Goal: Task Accomplishment & Management: Use online tool/utility

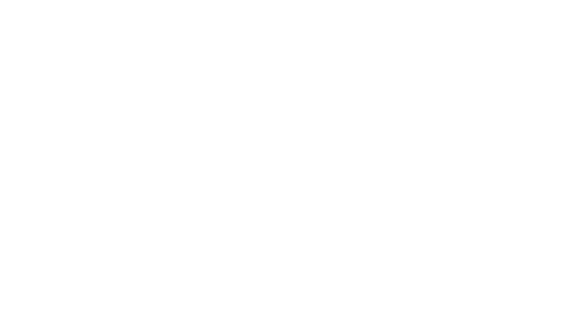
select select "percentage"
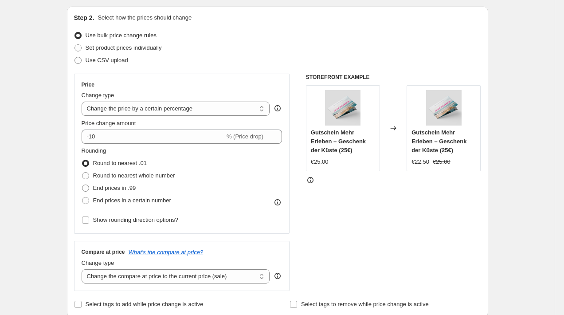
scroll to position [99, 0]
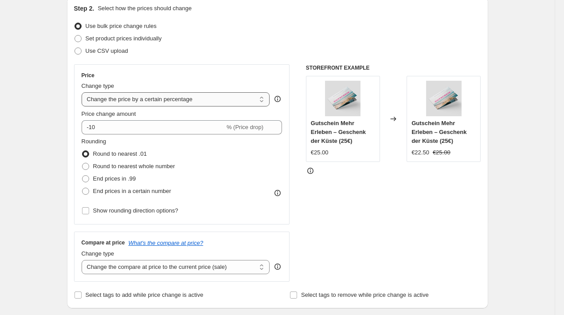
click at [100, 102] on select "Change the price to a certain amount Change the price by a certain amount Chang…" at bounding box center [176, 99] width 188 height 14
click at [82, 92] on select "Change the price to a certain amount Change the price by a certain amount Chang…" at bounding box center [176, 99] width 188 height 14
click at [100, 102] on select "Change the price to a certain amount Change the price by a certain amount Chang…" at bounding box center [176, 99] width 188 height 14
click at [82, 92] on select "Change the price to a certain amount Change the price by a certain amount Chang…" at bounding box center [176, 99] width 188 height 14
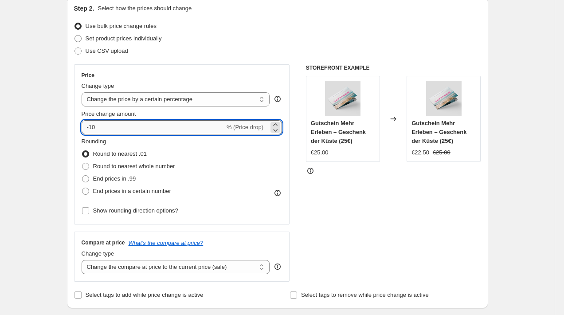
drag, startPoint x: 97, startPoint y: 129, endPoint x: 90, endPoint y: 128, distance: 6.2
click at [90, 128] on input "-10" at bounding box center [153, 127] width 143 height 14
type input "-25"
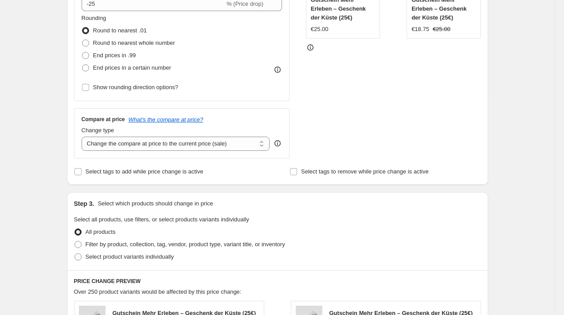
scroll to position [235, 0]
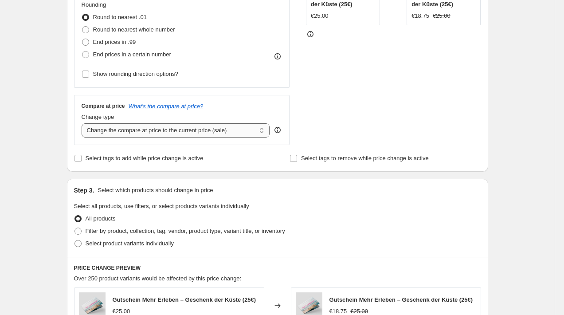
click at [144, 132] on select "Change the compare at price to the current price (sale) Change the compare at p…" at bounding box center [176, 130] width 188 height 14
select select "no_change"
click at [82, 123] on select "Change the compare at price to the current price (sale) Change the compare at p…" at bounding box center [176, 130] width 188 height 14
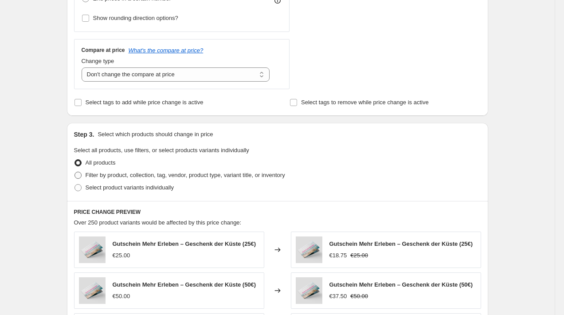
scroll to position [292, 0]
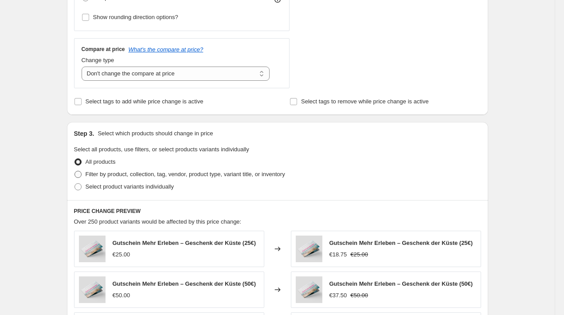
click at [100, 173] on span "Filter by product, collection, tag, vendor, product type, variant title, or inv…" at bounding box center [185, 174] width 199 height 7
click at [75, 171] on input "Filter by product, collection, tag, vendor, product type, variant title, or inv…" at bounding box center [74, 171] width 0 height 0
radio input "true"
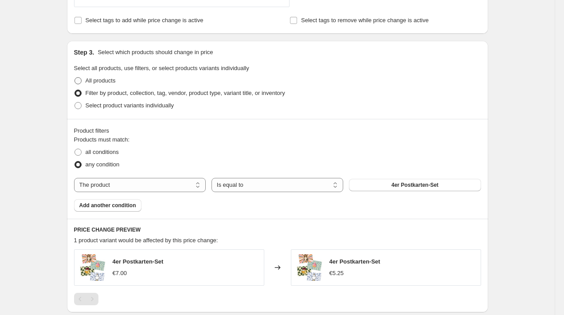
scroll to position [374, 0]
click at [190, 186] on select "The product The product's collection The product's tag The product's vendor The…" at bounding box center [140, 184] width 132 height 14
select select "collection"
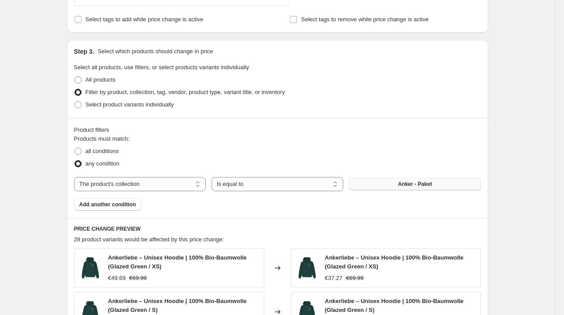
click at [361, 182] on button "Anker - Paket" at bounding box center [415, 184] width 132 height 12
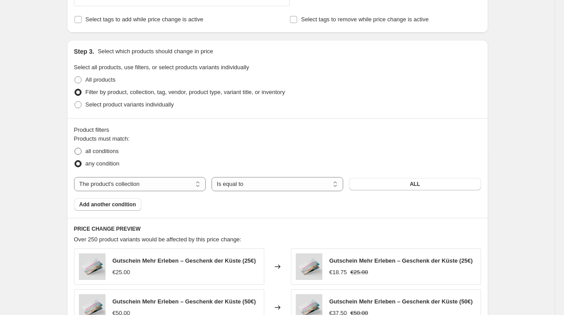
click at [78, 150] on span at bounding box center [77, 151] width 7 height 7
click at [75, 148] on input "all conditions" at bounding box center [74, 148] width 0 height 0
radio input "true"
click at [83, 206] on span "Add another condition" at bounding box center [107, 204] width 57 height 7
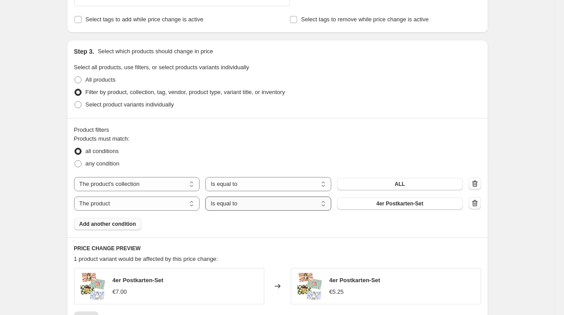
click at [220, 205] on select "Is equal to Is not equal to" at bounding box center [268, 203] width 126 height 14
select select "not_equal"
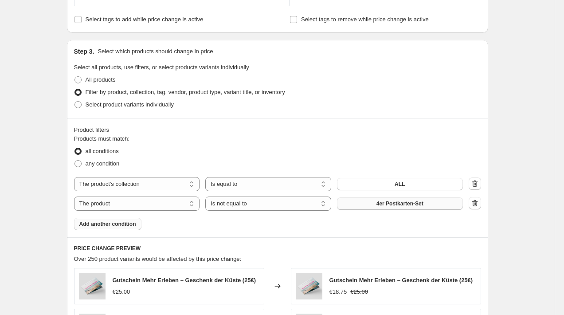
click at [367, 203] on button "4er Postkarten-Set" at bounding box center [400, 203] width 126 height 12
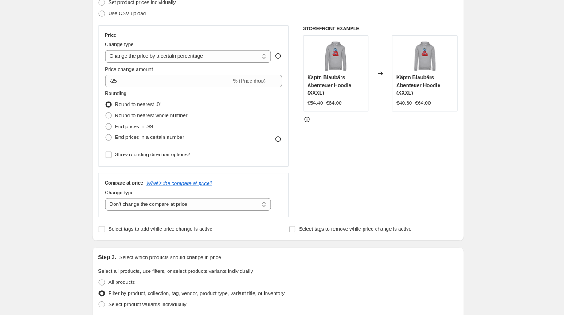
scroll to position [135, 0]
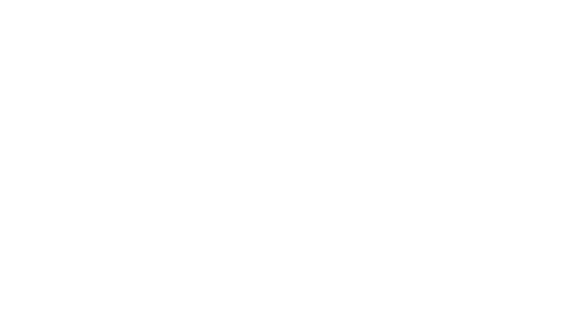
select select "percentage"
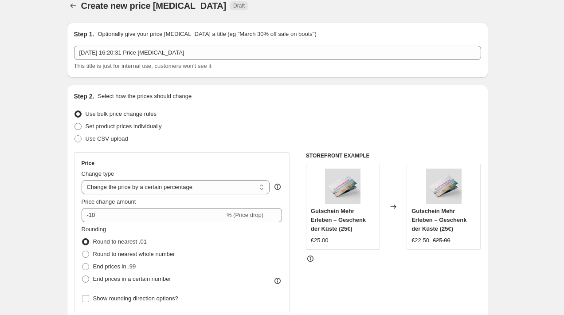
scroll to position [11, 0]
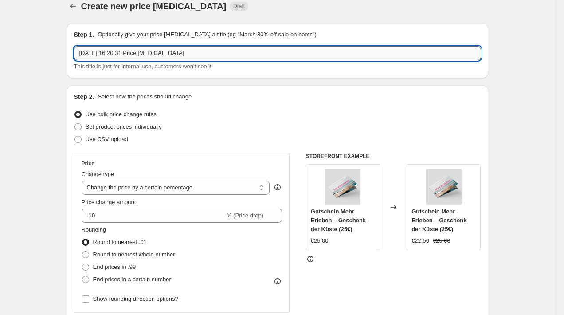
drag, startPoint x: 200, startPoint y: 55, endPoint x: 75, endPoint y: 51, distance: 125.5
click at [75, 51] on input "[DATE] 16:20:31 Price [MEDICAL_DATA]" at bounding box center [277, 53] width 407 height 14
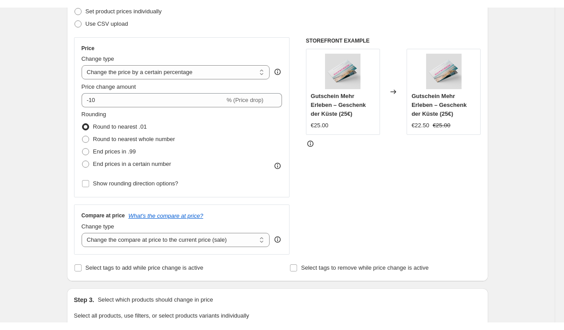
scroll to position [134, 0]
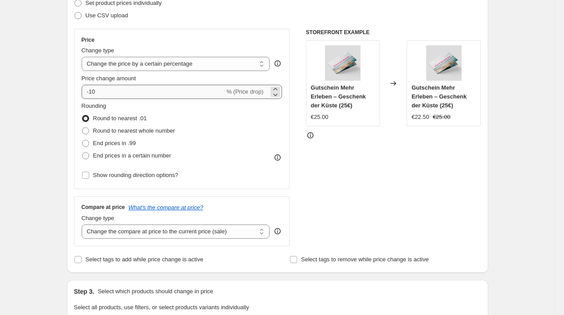
type input "25% auf alles - [DATE]"
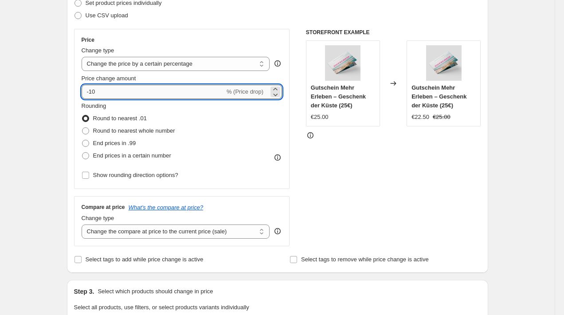
drag, startPoint x: 107, startPoint y: 94, endPoint x: 88, endPoint y: 88, distance: 19.5
click at [88, 88] on input "-10" at bounding box center [153, 92] width 143 height 14
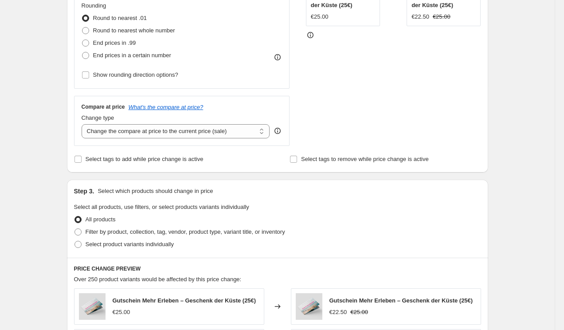
scroll to position [246, 0]
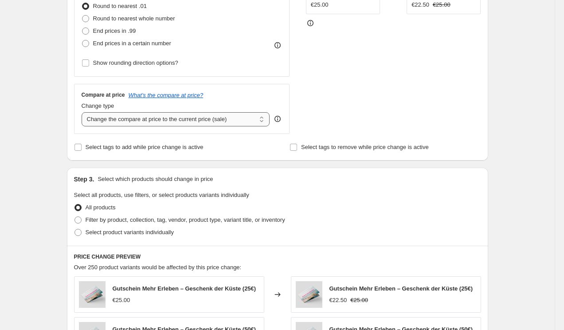
type input "-25"
click at [148, 122] on select "Change the compare at price to the current price (sale) Change the compare at p…" at bounding box center [176, 119] width 188 height 14
select select "no_change"
click at [82, 112] on select "Change the compare at price to the current price (sale) Change the compare at p…" at bounding box center [176, 119] width 188 height 14
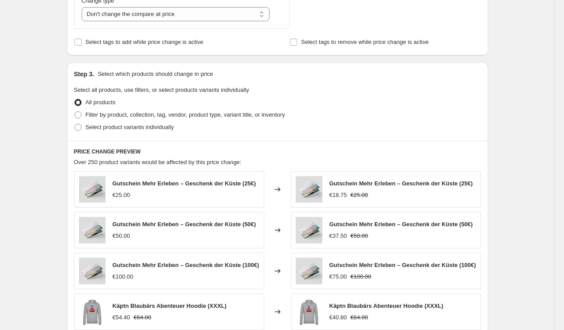
scroll to position [360, 0]
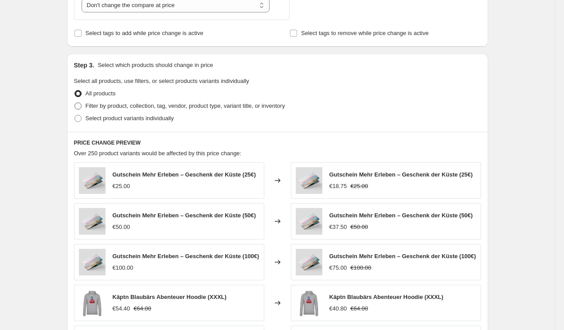
click at [110, 105] on span "Filter by product, collection, tag, vendor, product type, variant title, or inv…" at bounding box center [185, 105] width 199 height 7
click at [75, 103] on input "Filter by product, collection, tag, vendor, product type, variant title, or inv…" at bounding box center [74, 102] width 0 height 0
radio input "true"
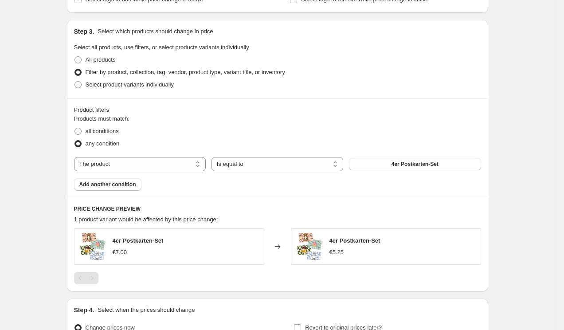
scroll to position [413, 0]
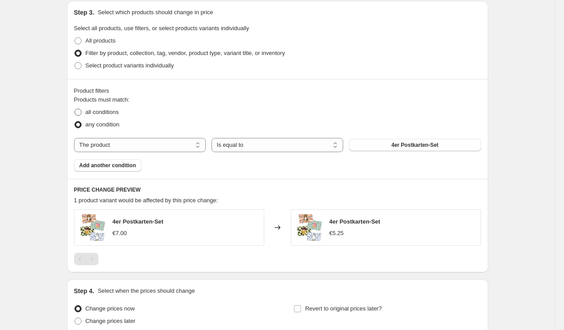
click at [97, 110] on span "all conditions" at bounding box center [102, 112] width 33 height 7
click at [75, 109] on input "all conditions" at bounding box center [74, 109] width 0 height 0
radio input "true"
click at [153, 146] on select "The product The product's collection The product's tag The product's vendor The…" at bounding box center [140, 145] width 132 height 14
select select "collection"
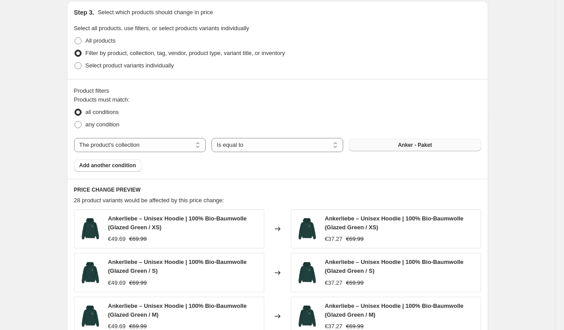
click at [382, 148] on button "Anker - Paket" at bounding box center [415, 145] width 132 height 12
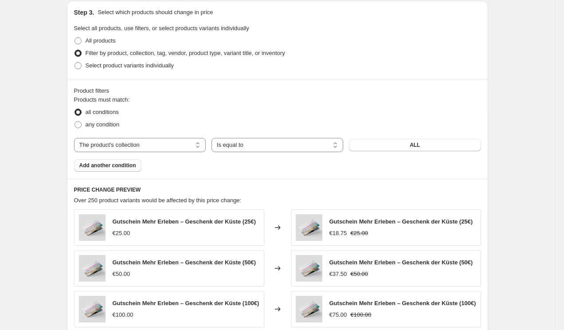
click at [115, 167] on span "Add another condition" at bounding box center [107, 165] width 57 height 7
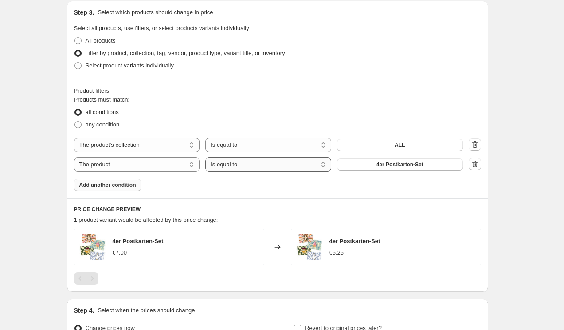
click at [214, 164] on select "Is equal to Is not equal to" at bounding box center [268, 164] width 126 height 14
select select "not_equal"
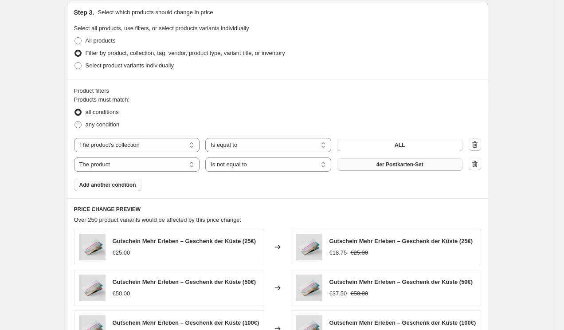
click at [387, 166] on span "4er Postkarten-Set" at bounding box center [399, 164] width 47 height 7
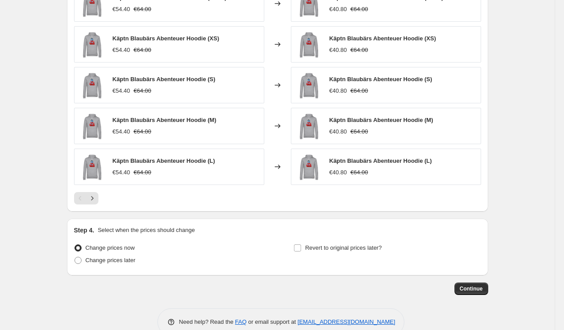
scroll to position [681, 0]
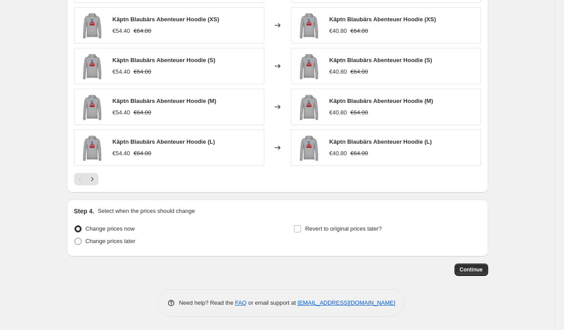
click at [112, 241] on span "Change prices later" at bounding box center [111, 241] width 50 height 7
click at [75, 238] on input "Change prices later" at bounding box center [74, 238] width 0 height 0
radio input "true"
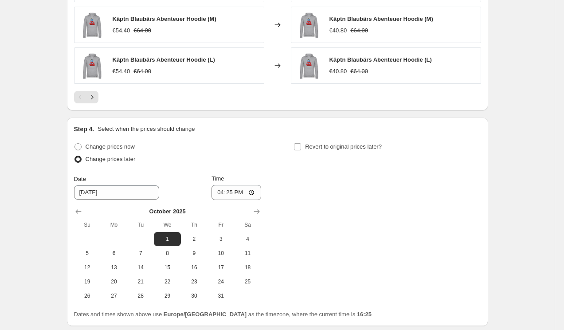
scroll to position [806, 0]
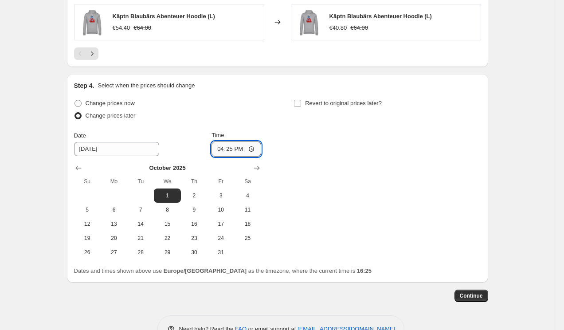
click at [237, 150] on input "16:25" at bounding box center [236, 148] width 50 height 15
click at [251, 149] on input "16:25" at bounding box center [236, 148] width 50 height 15
type input "00:00"
click at [345, 180] on div "Change prices now Change prices later Date [DATE] Time 00:00 [DATE] Su Mo Tu We…" at bounding box center [277, 178] width 407 height 162
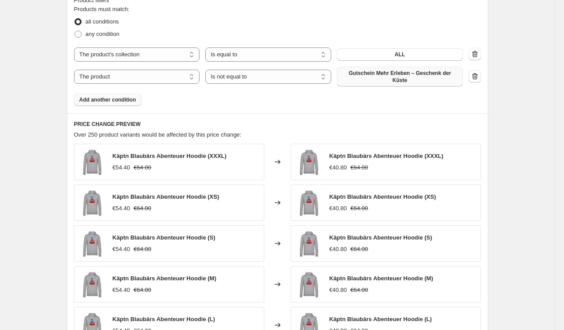
scroll to position [0, 0]
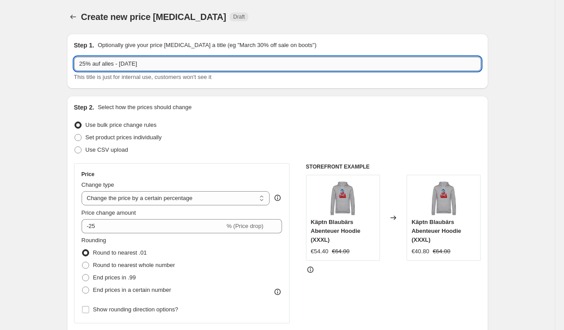
click at [130, 62] on input "25% auf alles - [DATE]" at bounding box center [277, 64] width 407 height 14
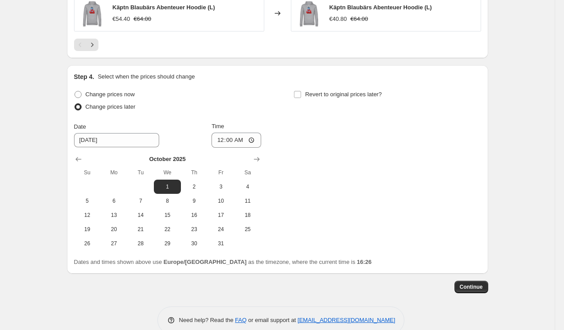
scroll to position [832, 0]
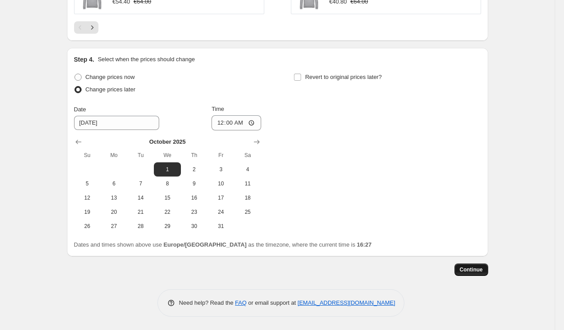
type input "25% auf alles - [DATE]"
click at [476, 270] on span "Continue" at bounding box center [471, 269] width 23 height 7
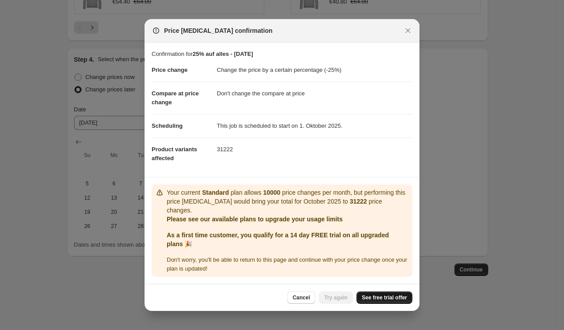
click at [374, 299] on span "See free trial offer" at bounding box center [384, 297] width 45 height 7
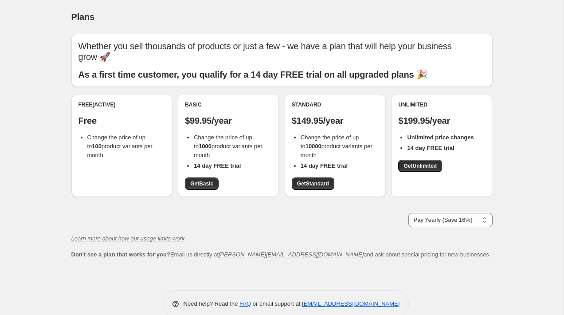
select select "year"
click at [311, 180] on span "Get Standard" at bounding box center [313, 183] width 32 height 7
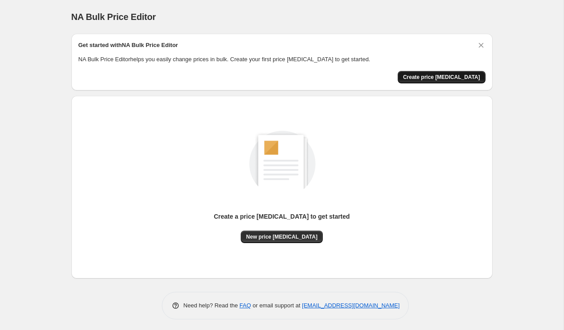
click at [443, 71] on button "Create price [MEDICAL_DATA]" at bounding box center [441, 77] width 88 height 12
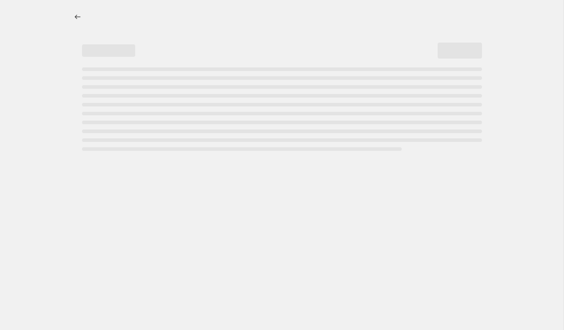
select select "percentage"
